Goal: Information Seeking & Learning: Learn about a topic

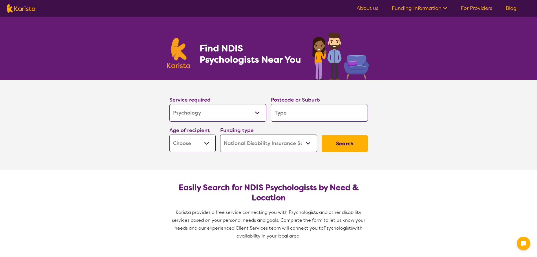
select select "Psychology"
select select "NDIS"
select select "Psychology"
select select "NDIS"
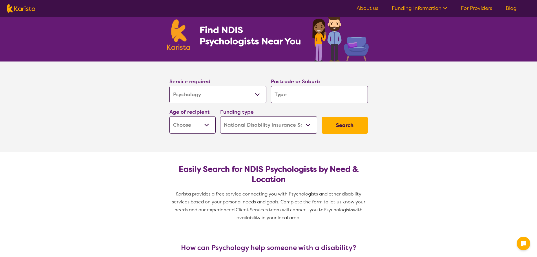
scroll to position [28, 0]
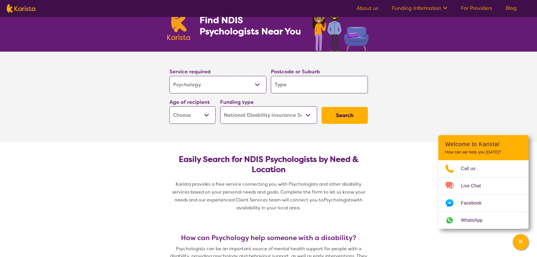
click at [283, 90] on input "search" at bounding box center [319, 84] width 97 height 17
type input "3978"
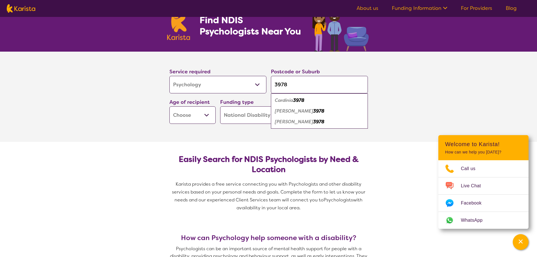
click at [283, 122] on em "Clyde North" at bounding box center [294, 122] width 38 height 6
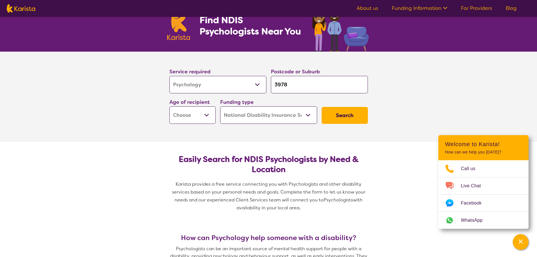
click at [302, 87] on input "3978" at bounding box center [319, 84] width 97 height 17
click at [195, 114] on select "Early Childhood - 0 to 9 Child - 10 to 11 Adolescent - 12 to 17 Adult - 18 to 6…" at bounding box center [192, 114] width 46 height 17
select select "AS"
click at [169, 106] on select "Early Childhood - 0 to 9 Child - 10 to 11 Adolescent - 12 to 17 Adult - 18 to 6…" at bounding box center [192, 114] width 46 height 17
select select "AS"
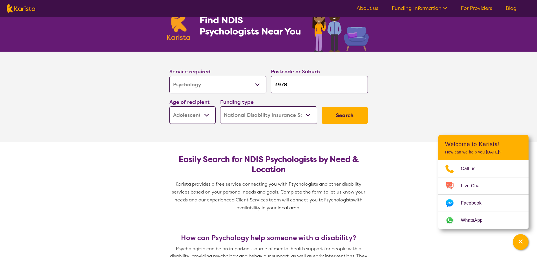
click at [247, 82] on select "Allied Health Assistant Assessment (ADHD or Autism) Behaviour support Counselli…" at bounding box center [217, 84] width 97 height 17
click at [169, 76] on select "Allied Health Assistant Assessment (ADHD or Autism) Behaviour support Counselli…" at bounding box center [217, 84] width 97 height 17
click at [347, 116] on button "Search" at bounding box center [344, 115] width 46 height 17
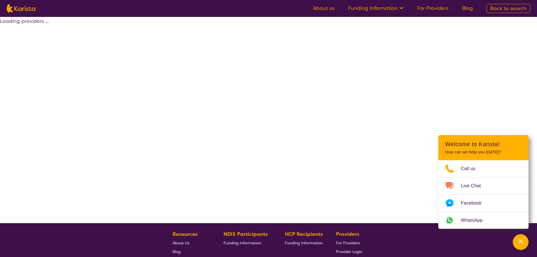
select select "by_score"
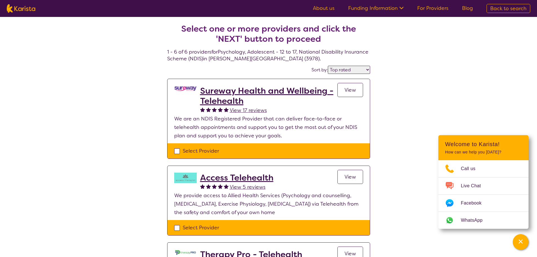
click at [283, 92] on h2 "Sureway Health and Wellbeing - Telehealth" at bounding box center [268, 96] width 137 height 20
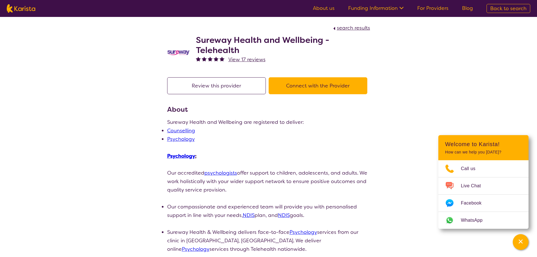
click at [299, 83] on button "Connect with the Provider" at bounding box center [317, 85] width 99 height 17
select select "by_score"
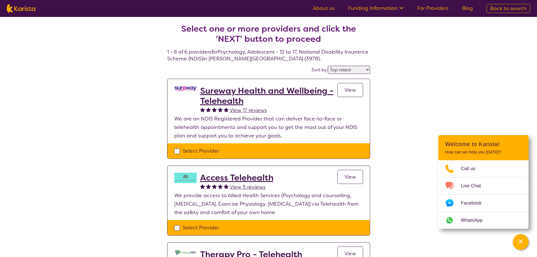
click at [176, 149] on div "Select Provider" at bounding box center [268, 150] width 189 height 8
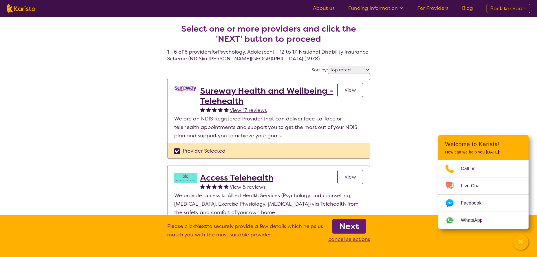
click at [178, 152] on div "Provider Selected" at bounding box center [268, 150] width 189 height 8
checkbox input "false"
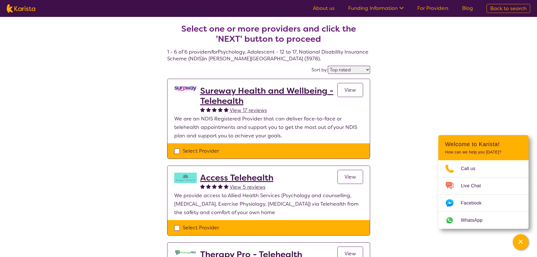
click at [290, 89] on h2 "Sureway Health and Wellbeing - Telehealth" at bounding box center [268, 96] width 137 height 20
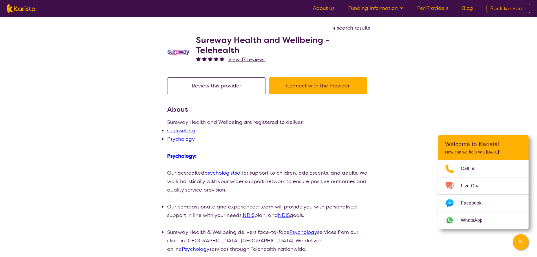
click at [238, 88] on button "Review this provider" at bounding box center [216, 85] width 99 height 17
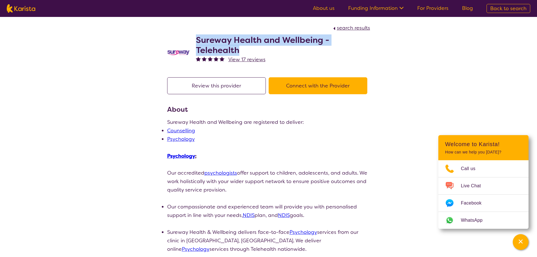
drag, startPoint x: 197, startPoint y: 40, endPoint x: 237, endPoint y: 51, distance: 42.2
click at [237, 51] on h2 "Sureway Health and Wellbeing - Telehealth" at bounding box center [283, 45] width 174 height 20
copy h2 "Sureway Health and Wellbeing - Telehealth"
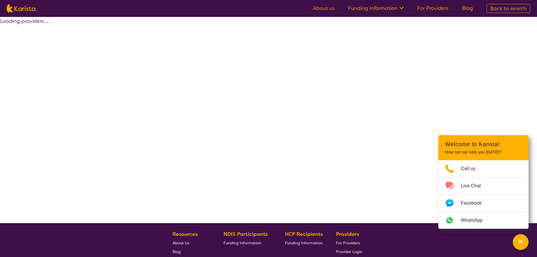
select select "by_score"
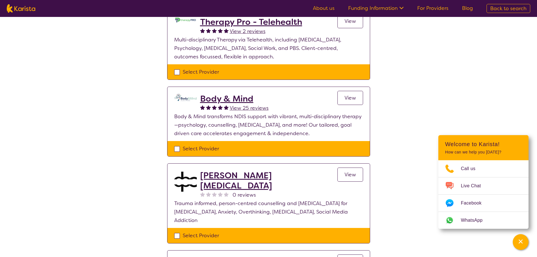
scroll to position [225, 0]
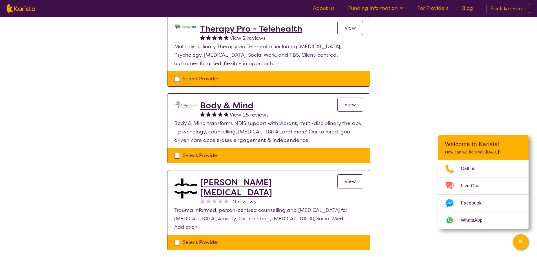
click at [241, 106] on h2 "Body & Mind" at bounding box center [234, 105] width 68 height 10
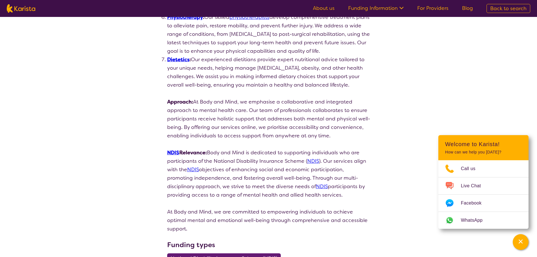
scroll to position [423, 0]
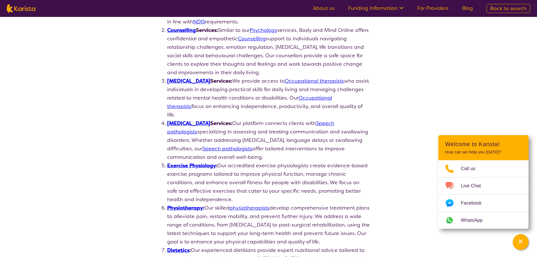
select select "by_score"
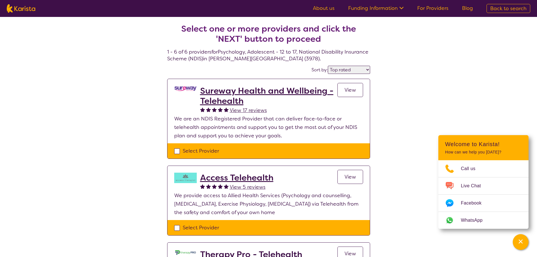
click at [231, 89] on h2 "Sureway Health and Wellbeing - Telehealth" at bounding box center [268, 96] width 137 height 20
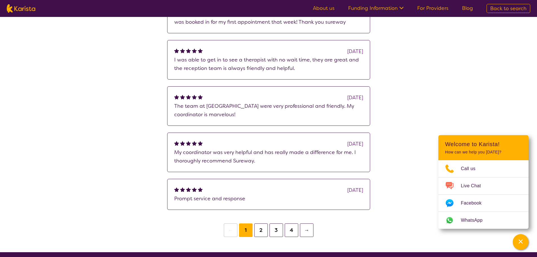
scroll to position [535, 0]
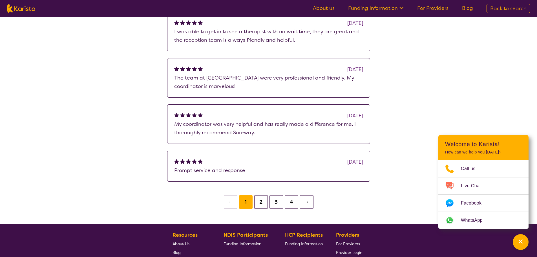
click at [261, 199] on button "2" at bounding box center [261, 202] width 14 height 14
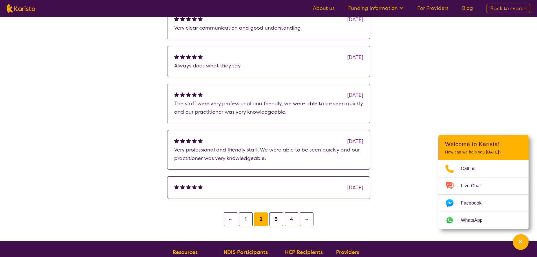
scroll to position [507, 0]
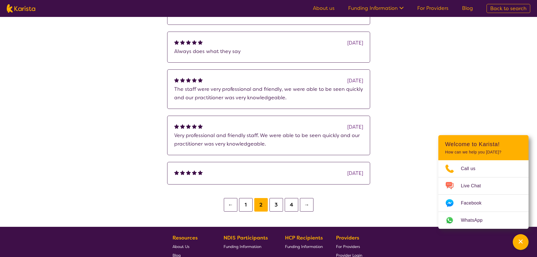
click at [274, 205] on button "3" at bounding box center [276, 205] width 14 height 14
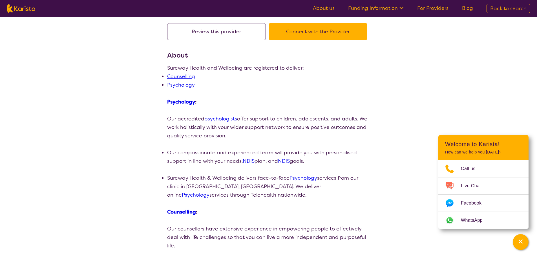
scroll to position [56, 0]
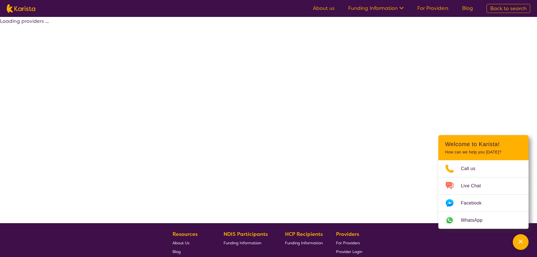
select select "by_score"
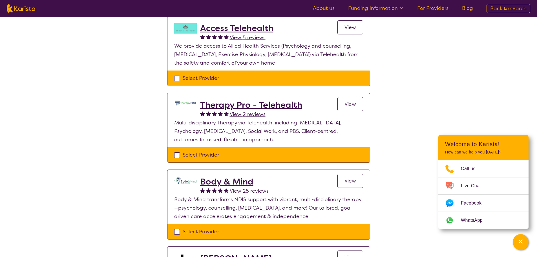
scroll to position [169, 0]
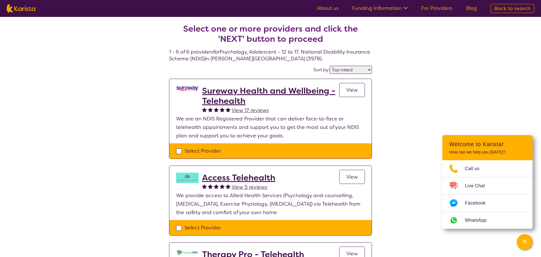
select select "Psychology"
select select "AS"
select select "NDIS"
select select "Psychology"
select select "AS"
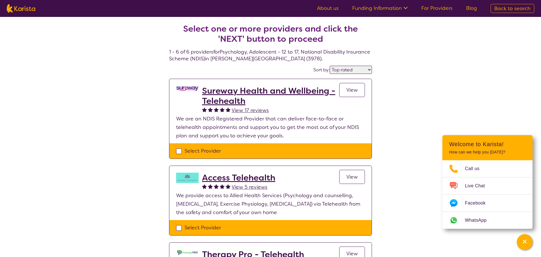
select select "NDIS"
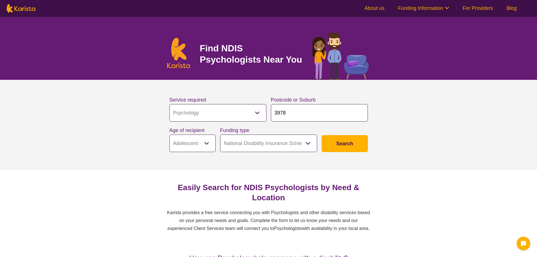
select select "Psychology"
select select "AS"
select select "NDIS"
select select "Psychology"
select select "AS"
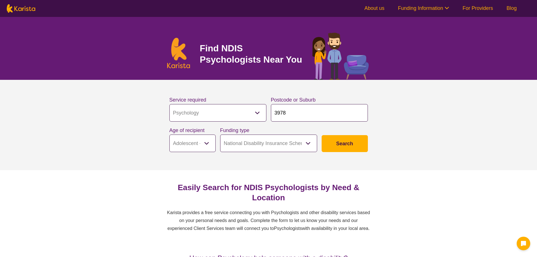
select select "NDIS"
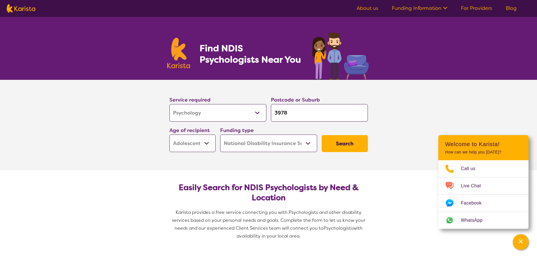
click at [201, 146] on select "Early Childhood - 0 to 9 Child - 10 to 11 Adolescent - 12 to 17 Adult - 18 to 6…" at bounding box center [192, 142] width 46 height 17
click at [328, 148] on button "Search" at bounding box center [344, 143] width 46 height 17
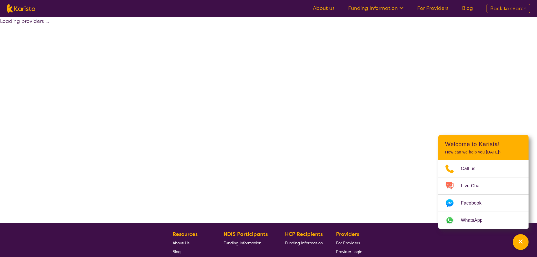
select select "by_score"
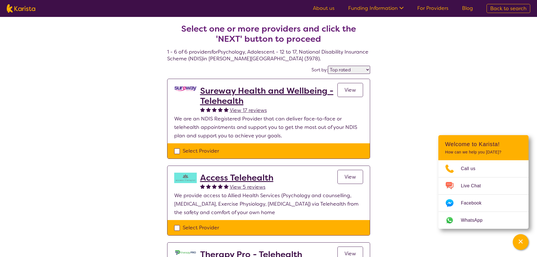
click at [221, 177] on h2 "Access Telehealth" at bounding box center [236, 177] width 73 height 10
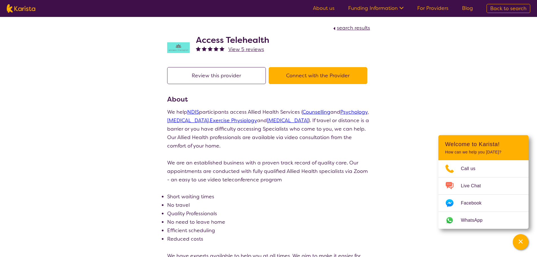
select select "by_score"
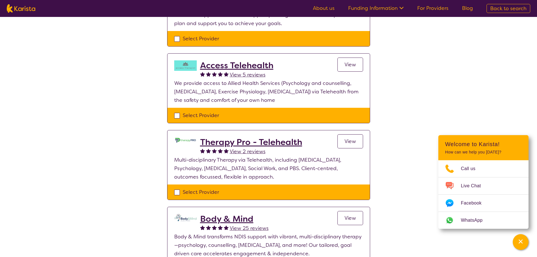
scroll to position [113, 0]
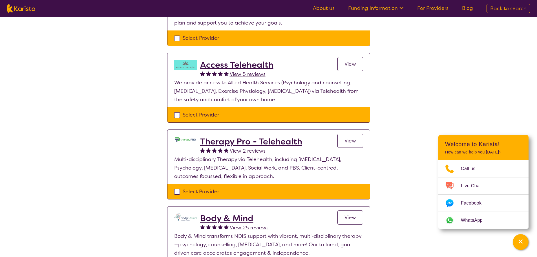
click at [343, 142] on link "View" at bounding box center [350, 141] width 26 height 14
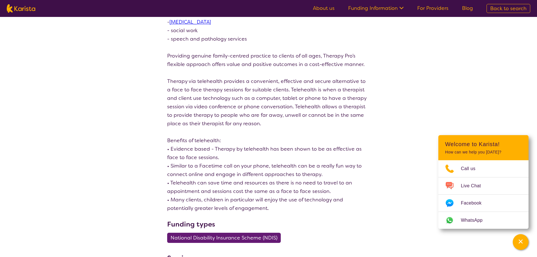
scroll to position [141, 0]
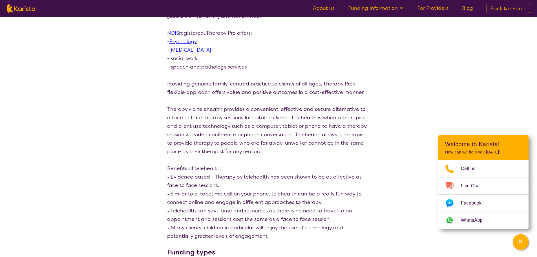
select select "by_score"
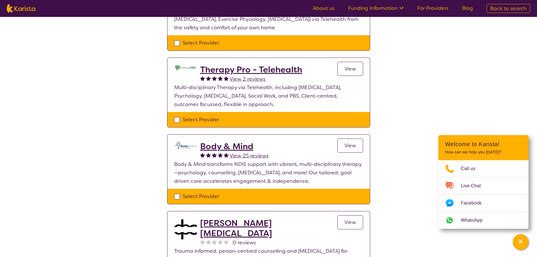
scroll to position [197, 0]
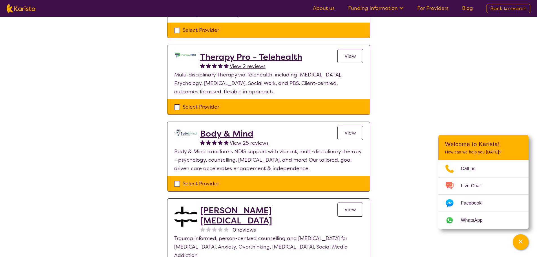
click at [352, 134] on span "View" at bounding box center [350, 132] width 12 height 7
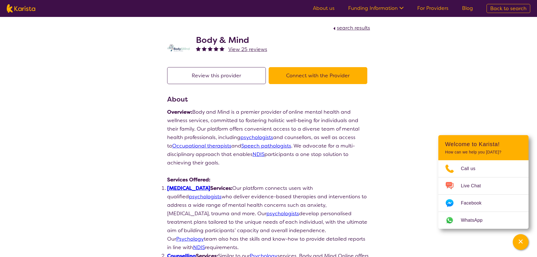
select select "by_score"
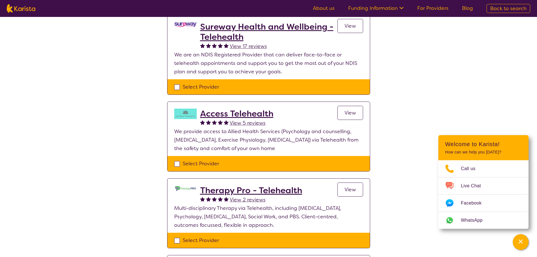
scroll to position [56, 0]
